Goal: Navigation & Orientation: Find specific page/section

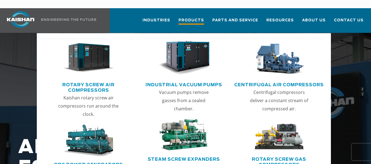
click at [199, 17] on span "Products" at bounding box center [191, 20] width 26 height 7
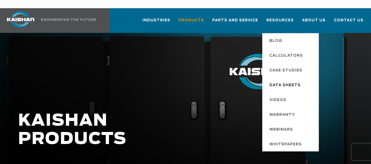
click at [288, 81] on span "Data Sheets" at bounding box center [284, 85] width 31 height 9
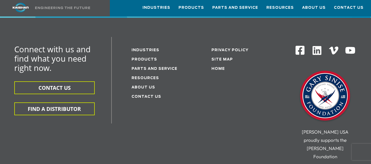
scroll to position [370, 0]
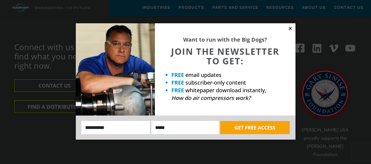
click at [291, 27] on icon at bounding box center [290, 28] width 5 height 5
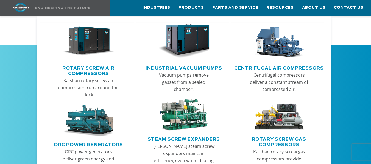
scroll to position [293, 0]
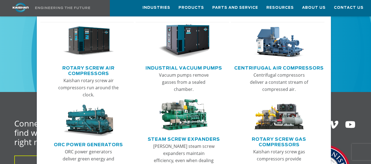
click at [273, 69] on link "Centrifugal Air Compressors" at bounding box center [278, 67] width 89 height 8
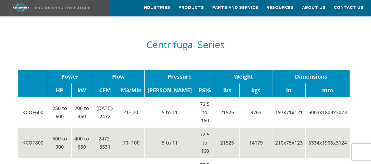
scroll to position [792, 0]
